Goal: Task Accomplishment & Management: Manage account settings

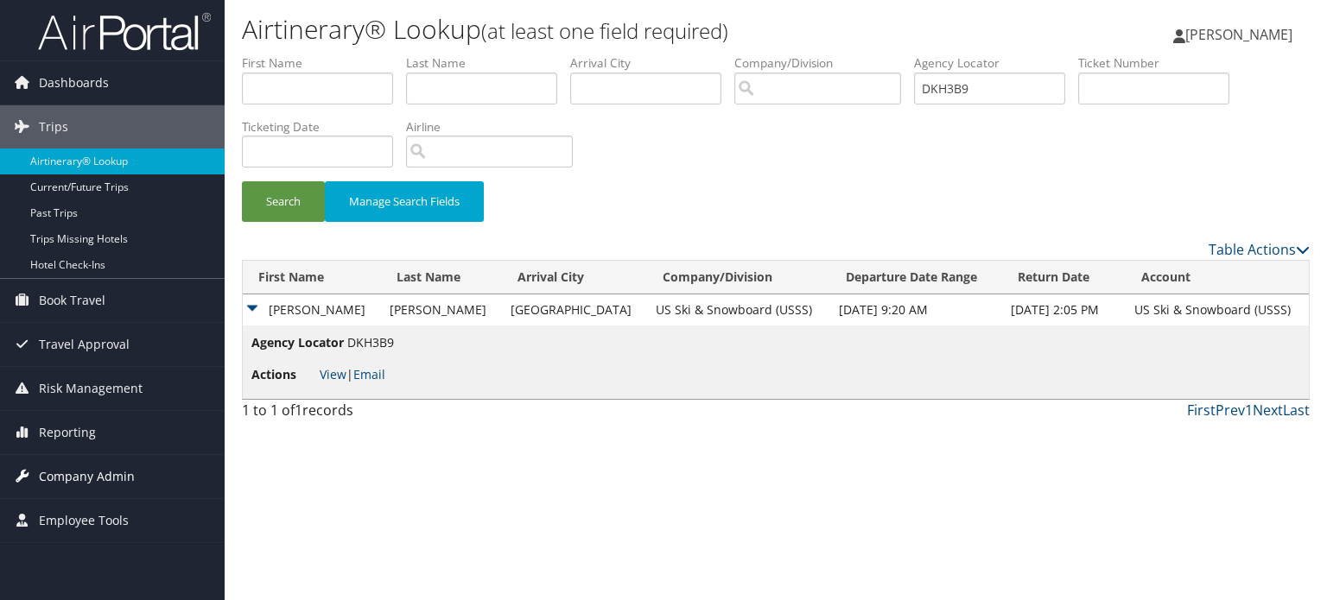
click at [127, 469] on span "Company Admin" at bounding box center [87, 476] width 96 height 43
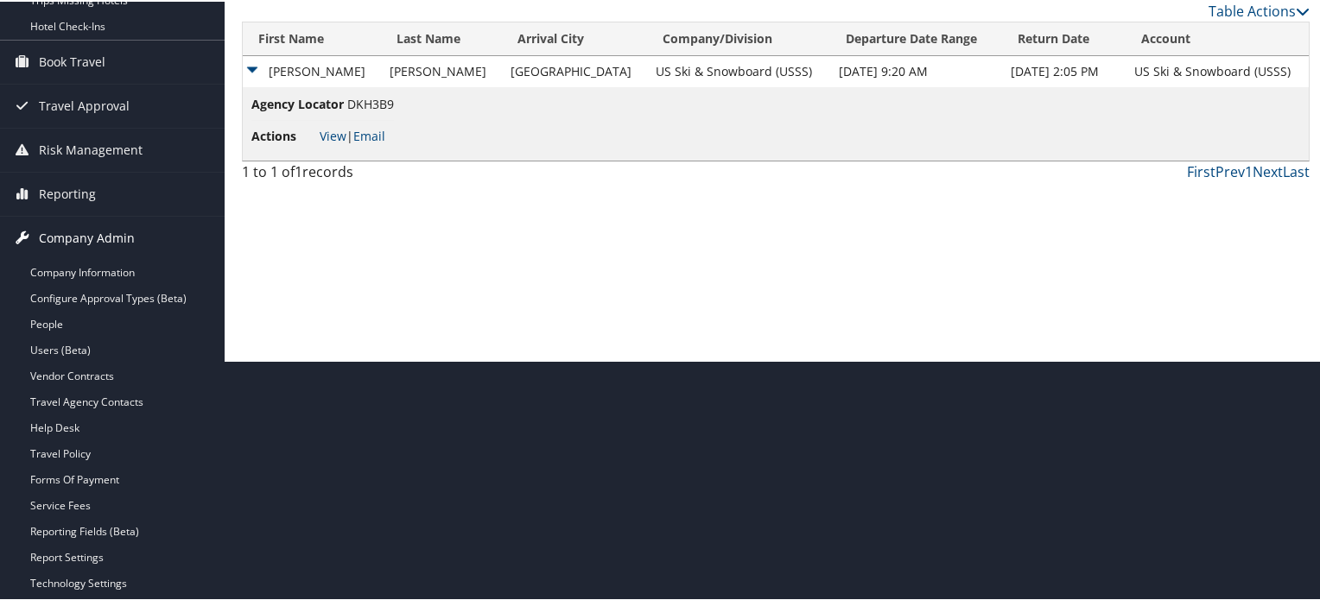
scroll to position [408, 0]
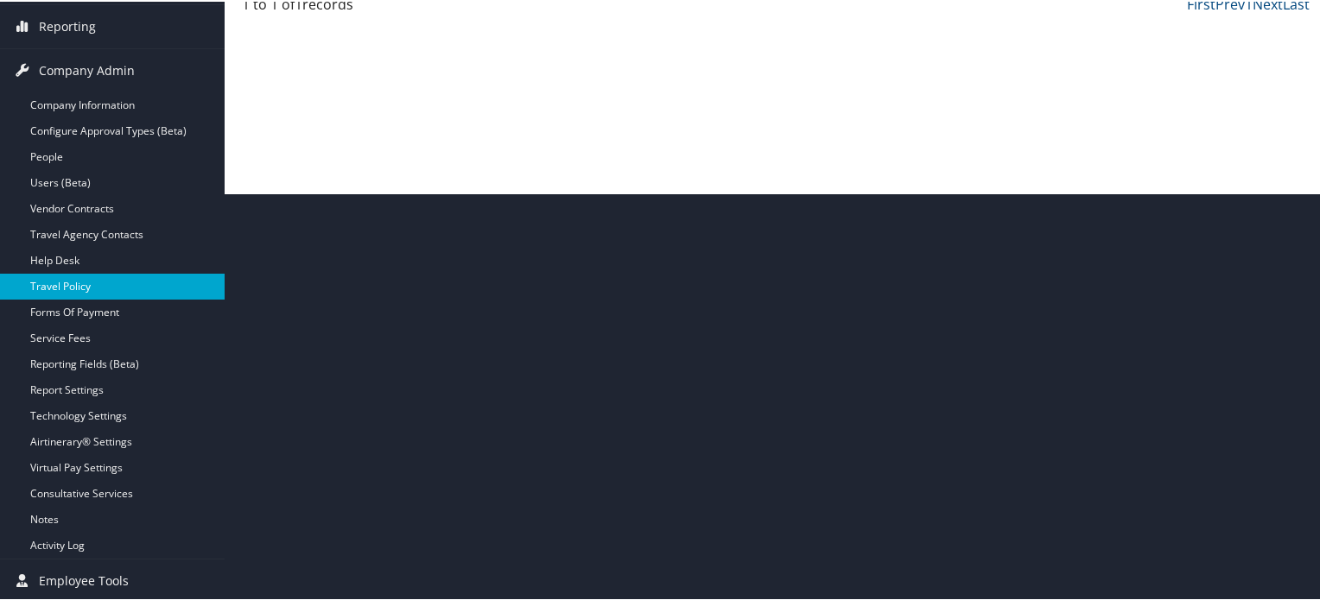
click at [92, 277] on link "Travel Policy" at bounding box center [112, 285] width 225 height 26
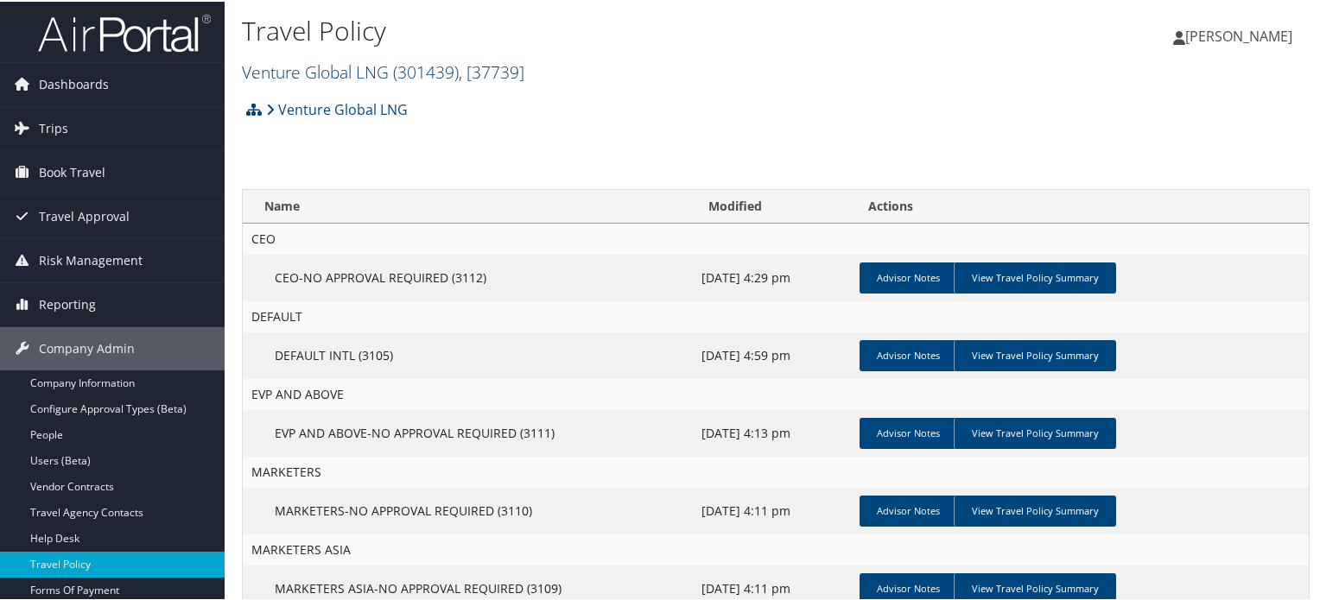
click at [430, 75] on span "( 301439 )" at bounding box center [426, 70] width 66 height 23
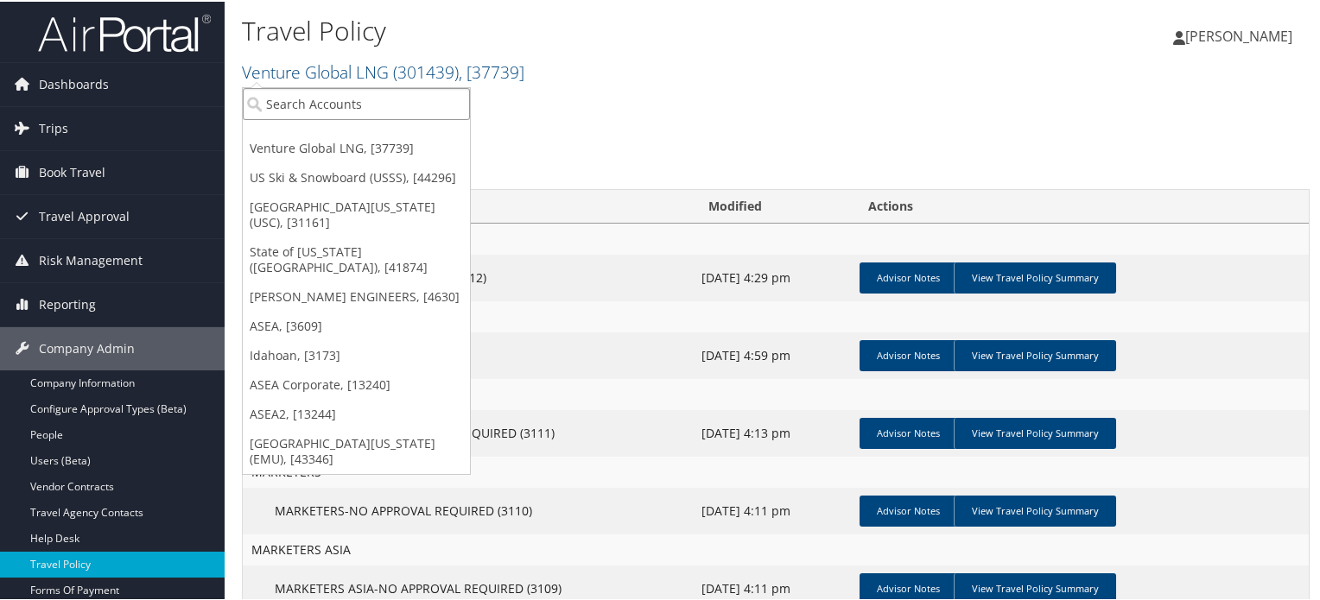
click at [400, 96] on input "search" at bounding box center [356, 102] width 227 height 32
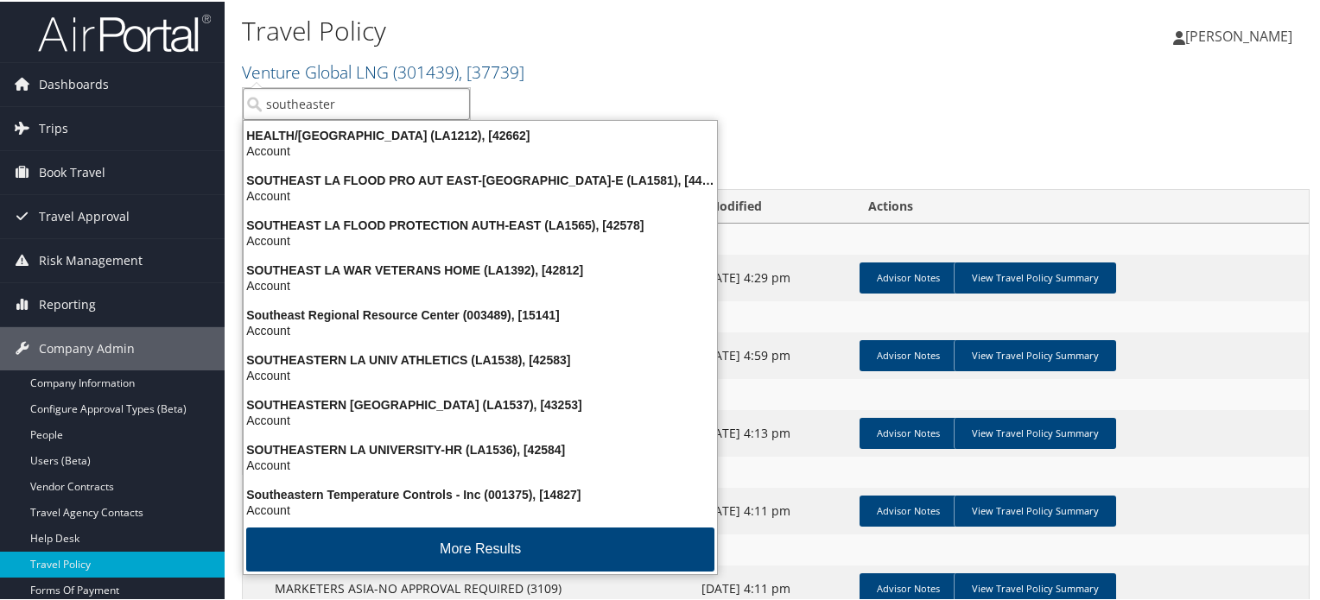
type input "southeastern"
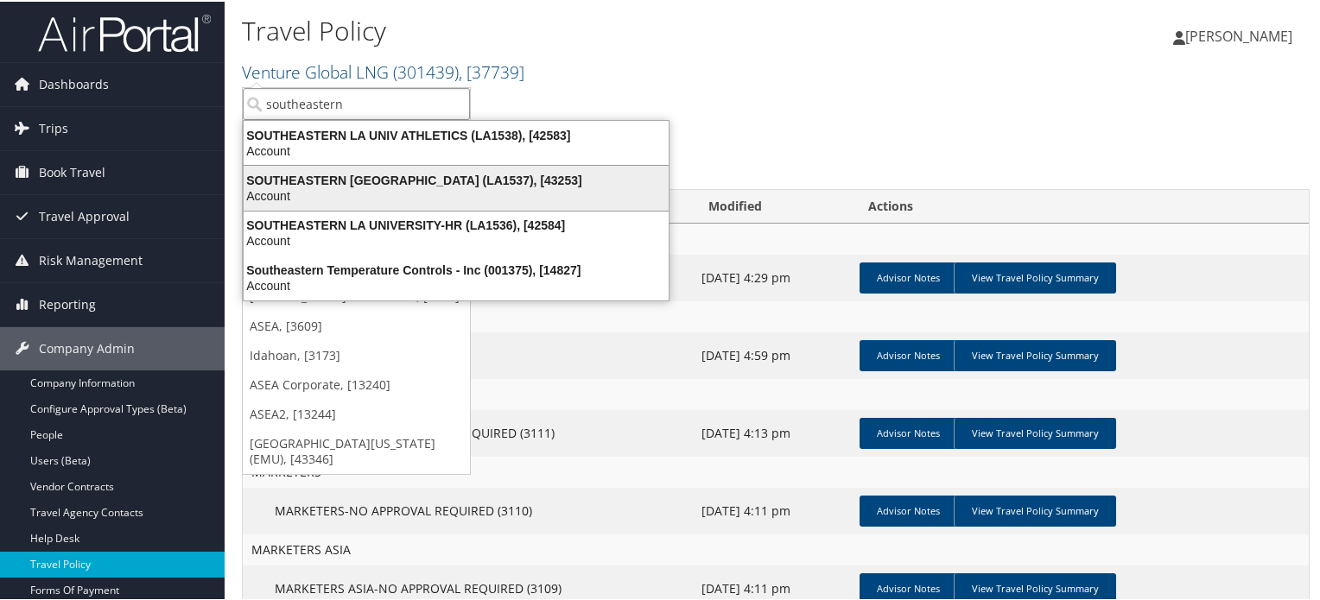
click at [393, 175] on div "SOUTHEASTERN LA UNIVERSITY (LA1537), [43253]" at bounding box center [456, 179] width 446 height 16
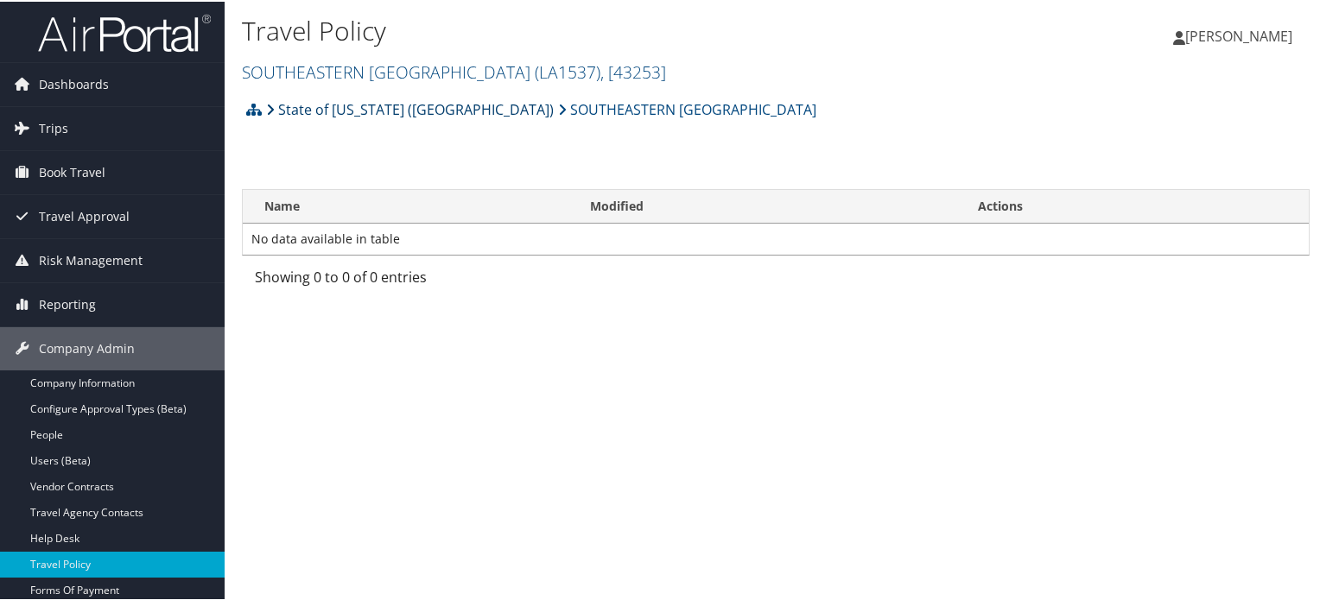
click at [382, 101] on link "State of [US_STATE] ([GEOGRAPHIC_DATA])" at bounding box center [410, 108] width 288 height 35
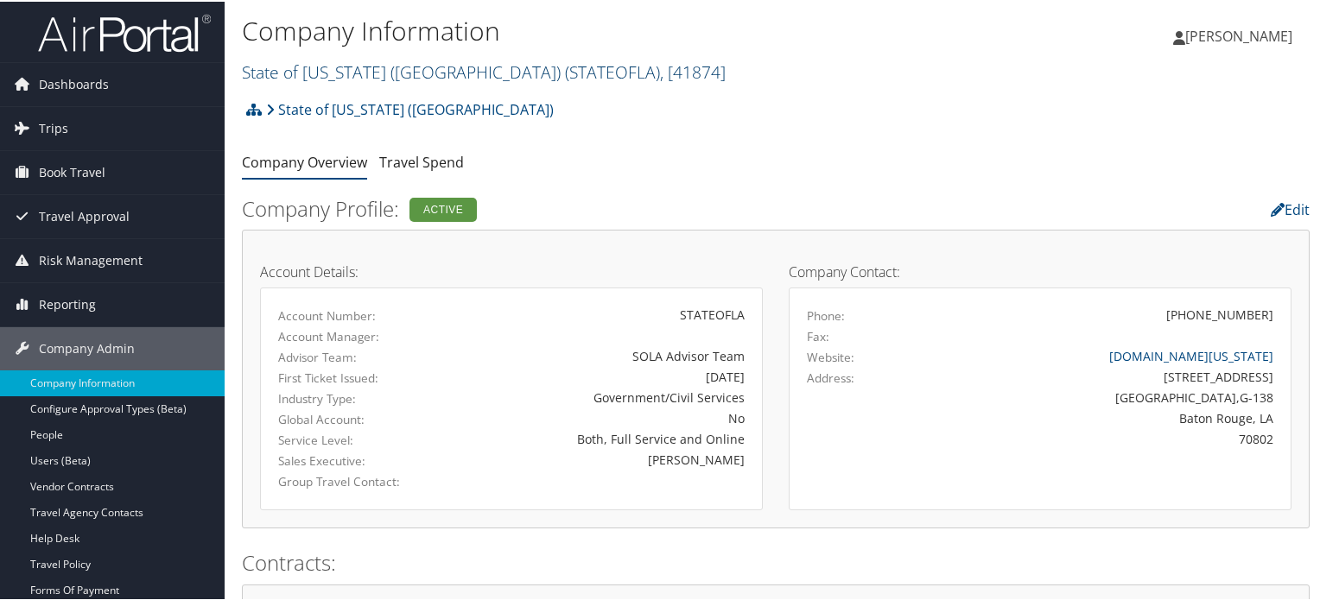
click at [353, 70] on link "State of [US_STATE] (SOLA) ( STATEOFLA ) , [ 41874 ]" at bounding box center [484, 70] width 484 height 23
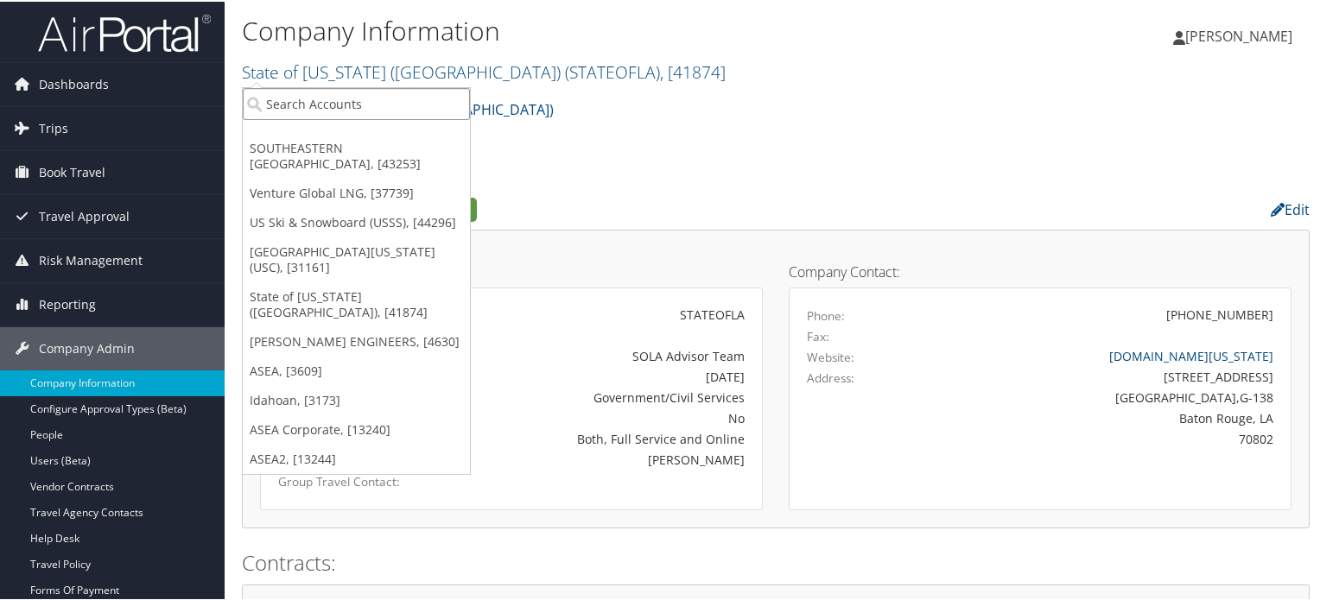
click at [353, 94] on input "search" at bounding box center [356, 102] width 227 height 32
type input "idahoan"
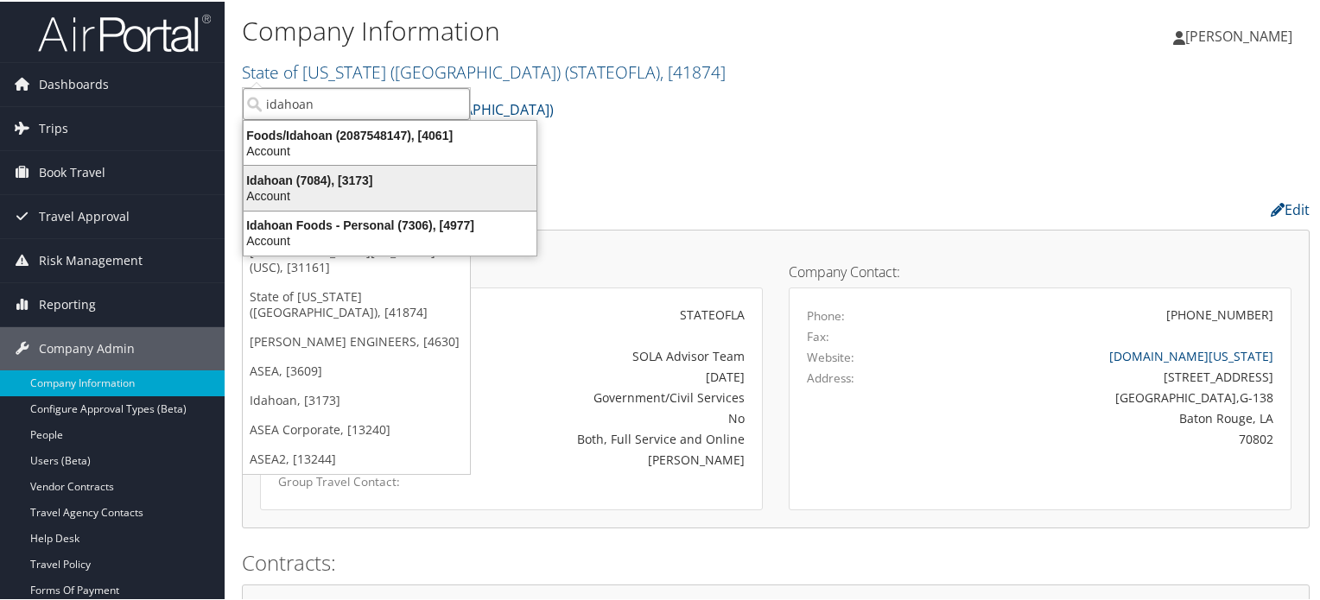
click at [359, 182] on div "Idahoan (7084), [3173]" at bounding box center [390, 179] width 314 height 16
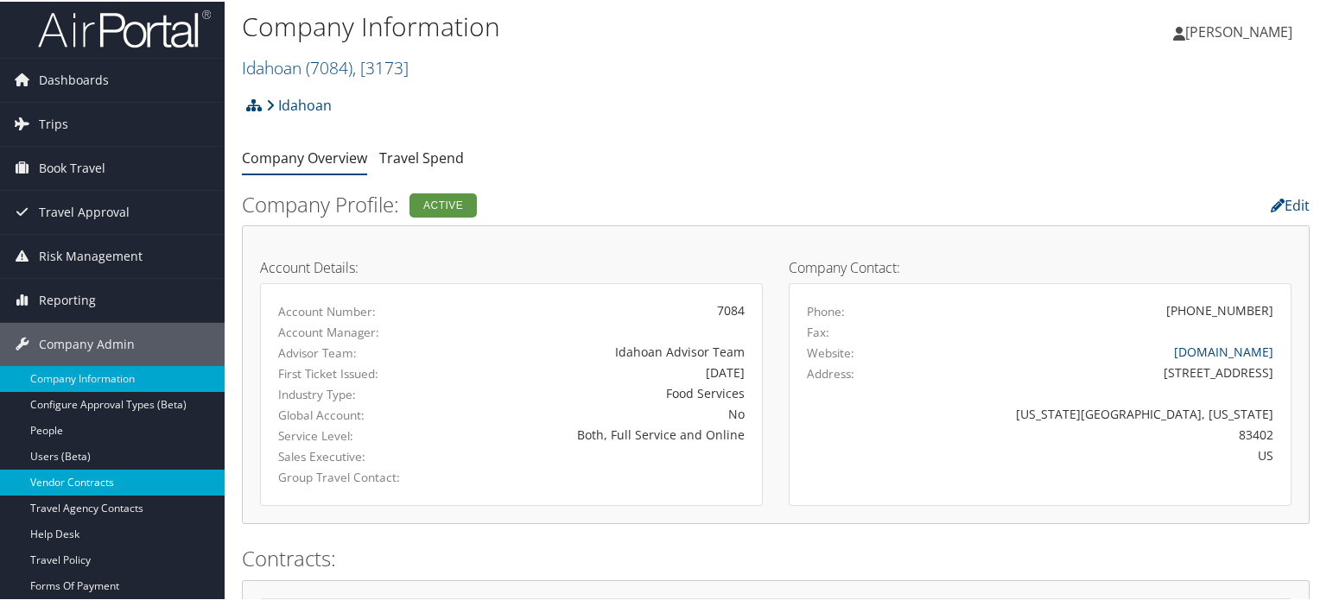
scroll to position [173, 0]
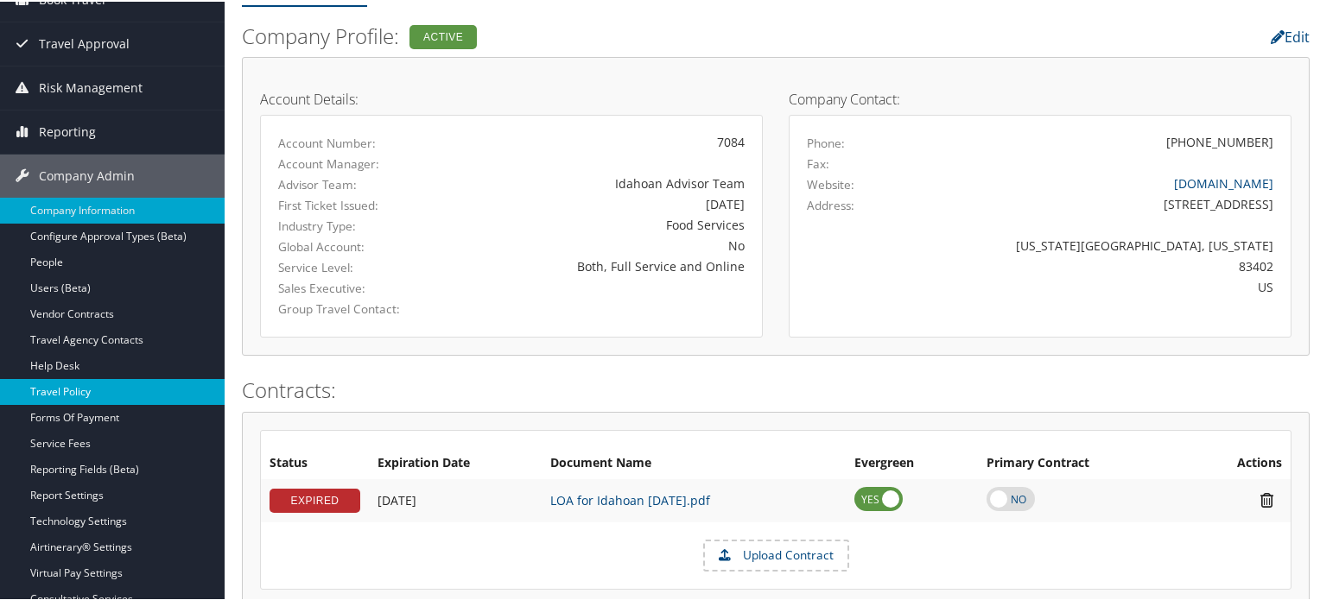
click at [79, 394] on link "Travel Policy" at bounding box center [112, 391] width 225 height 26
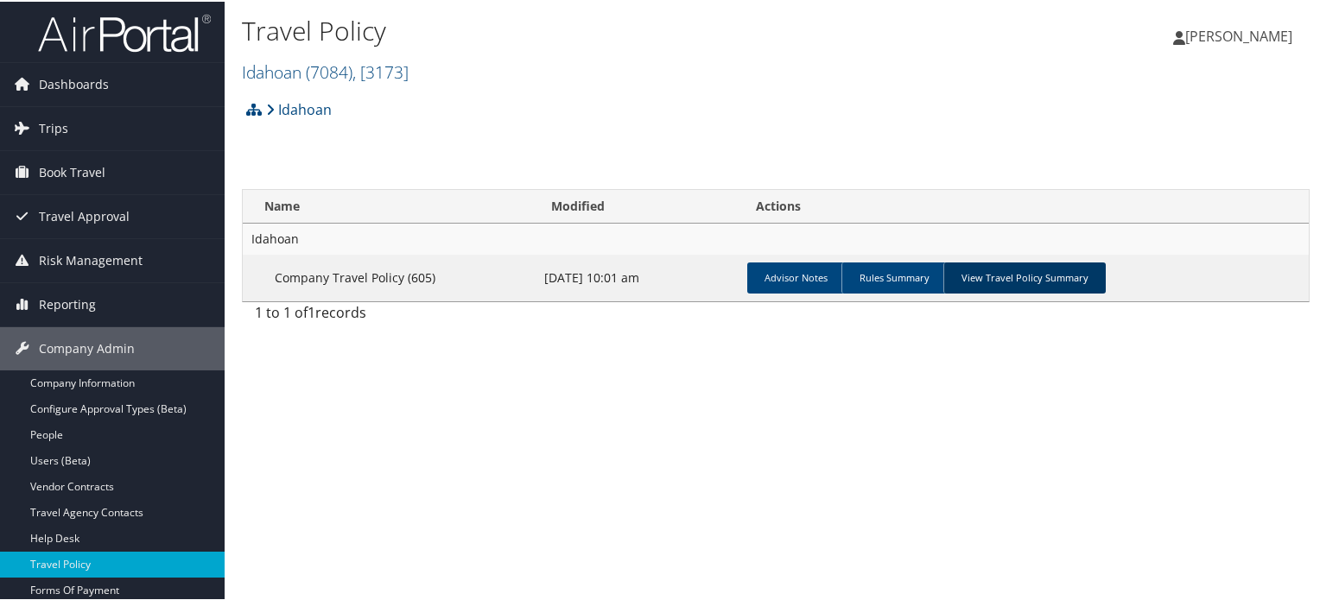
click at [1021, 272] on link "View Travel Policy Summary" at bounding box center [1024, 276] width 162 height 31
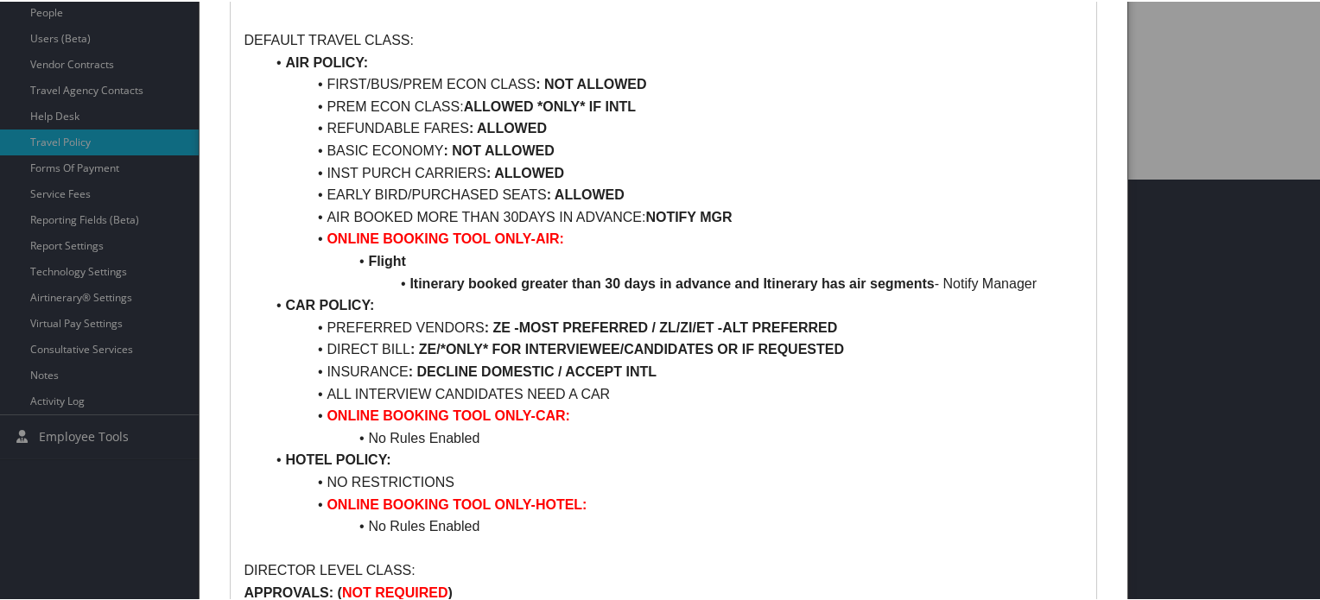
scroll to position [432, 0]
